Goal: Navigation & Orientation: Find specific page/section

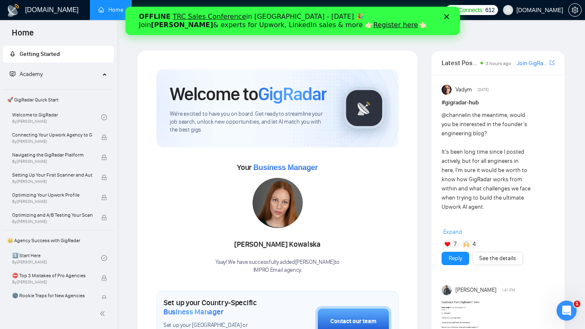
click at [110, 9] on link "Home" at bounding box center [110, 9] width 25 height 7
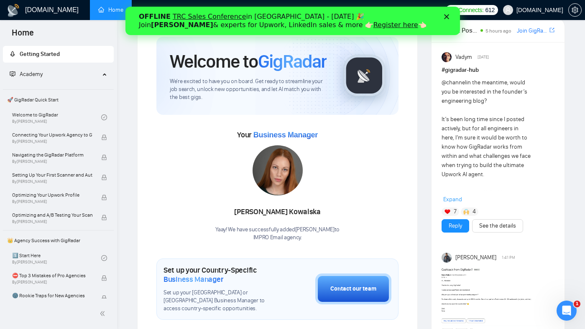
scroll to position [13, 0]
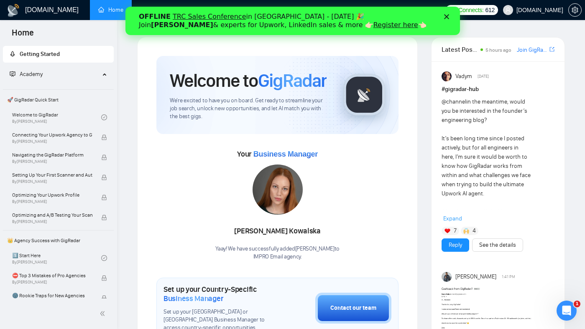
click at [19, 32] on span "Home" at bounding box center [23, 36] width 36 height 18
click at [78, 75] on span "Academy" at bounding box center [55, 74] width 90 height 17
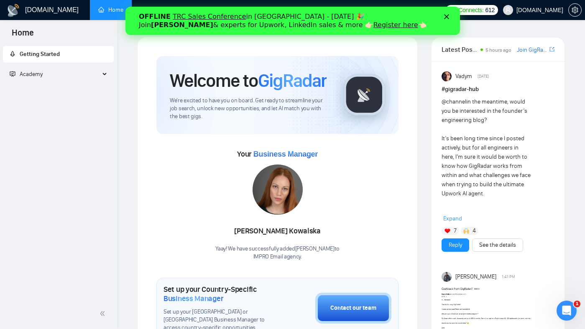
click at [78, 75] on span "Academy" at bounding box center [55, 74] width 90 height 17
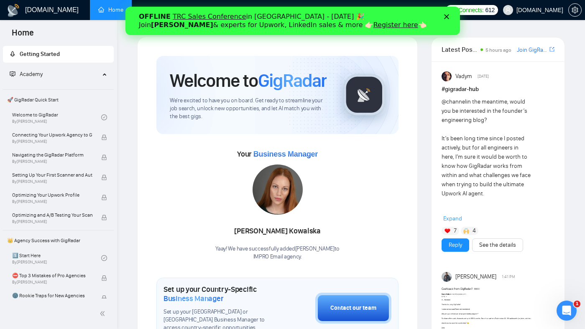
click at [46, 9] on h1 "[DOMAIN_NAME]" at bounding box center [52, 10] width 54 height 20
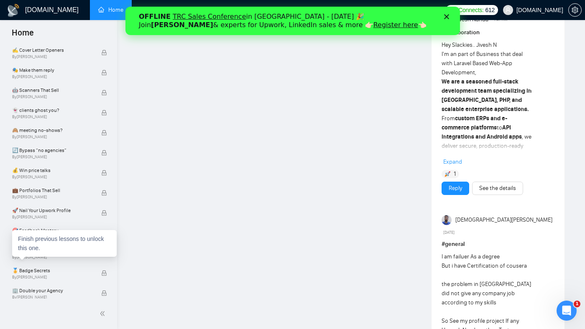
scroll to position [591, 0]
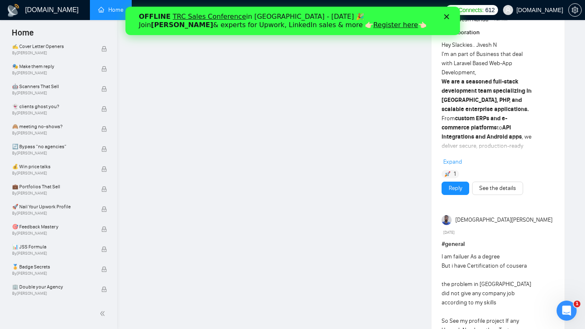
click at [445, 18] on icon "Закрити" at bounding box center [446, 16] width 5 height 5
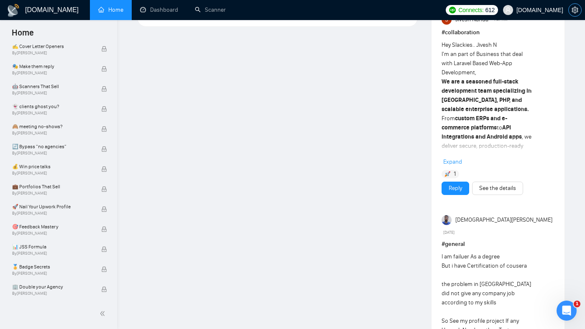
click at [575, 11] on icon "setting" at bounding box center [575, 10] width 6 height 7
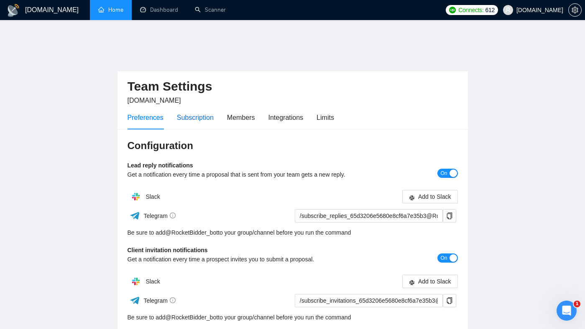
click at [207, 112] on div "Subscription" at bounding box center [195, 117] width 37 height 10
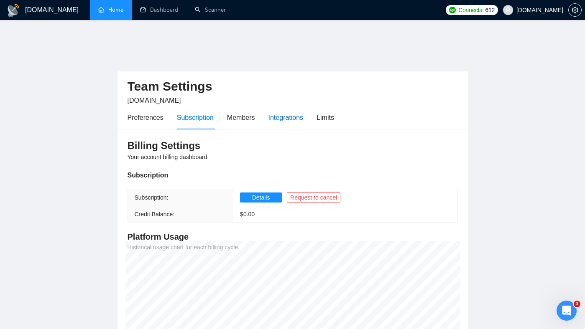
click at [285, 112] on div "Integrations" at bounding box center [285, 117] width 35 height 10
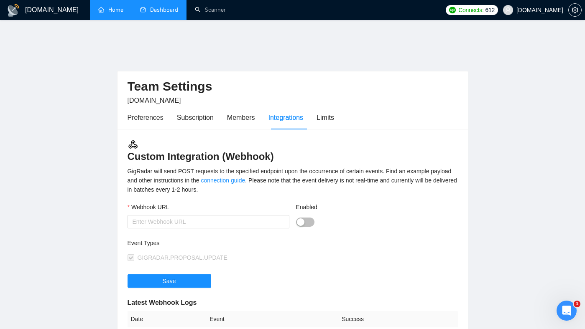
click at [163, 10] on link "Dashboard" at bounding box center [159, 9] width 38 height 7
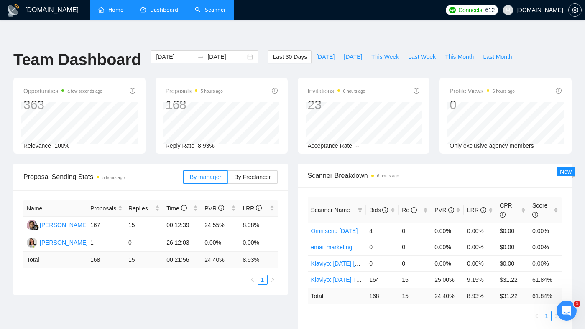
click at [215, 13] on link "Scanner" at bounding box center [210, 9] width 31 height 7
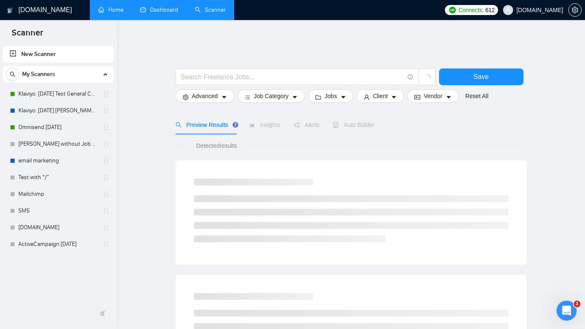
click at [35, 8] on h1 "[DOMAIN_NAME]" at bounding box center [45, 10] width 54 height 20
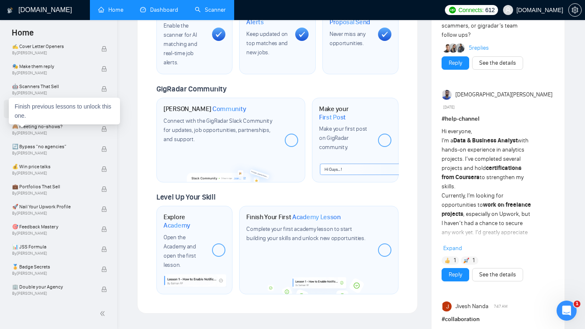
scroll to position [374, 0]
